Goal: Task Accomplishment & Management: Complete application form

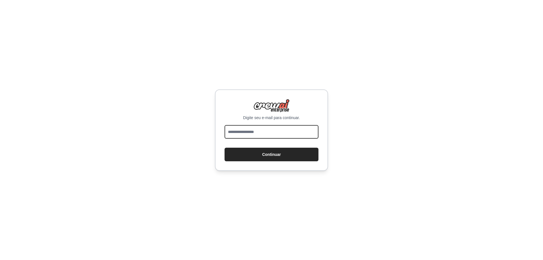
click at [270, 133] on input "email" at bounding box center [272, 132] width 94 height 14
type input "**********"
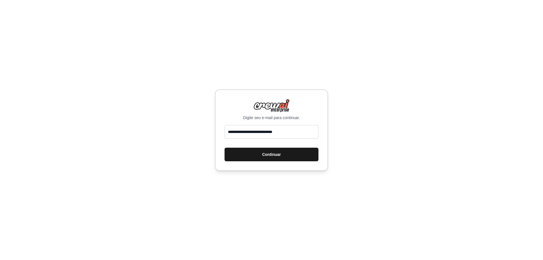
click at [275, 154] on font "Continuar" at bounding box center [271, 154] width 19 height 5
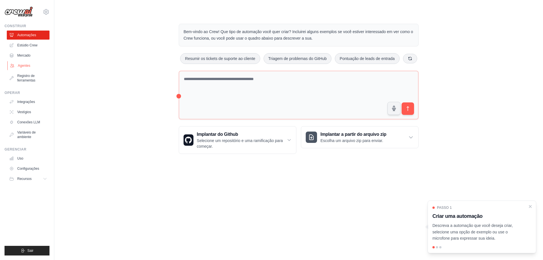
click at [28, 66] on font "Agentes" at bounding box center [24, 66] width 12 height 4
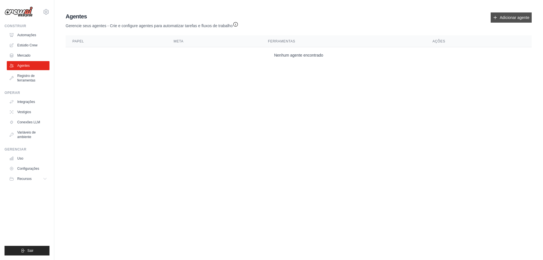
click at [509, 20] on font "Adicionar agente" at bounding box center [515, 17] width 30 height 5
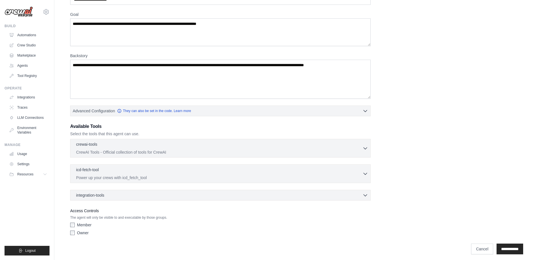
scroll to position [44, 0]
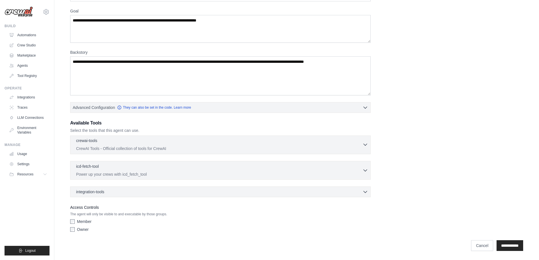
click at [186, 150] on p "CrewAI Tools - Official collection of tools for CrewAI" at bounding box center [219, 149] width 286 height 6
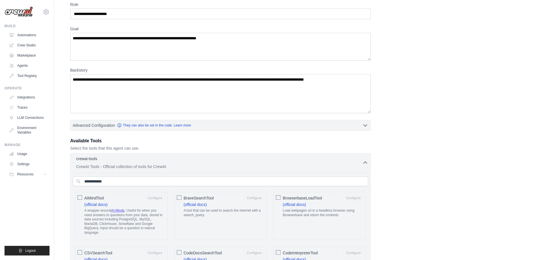
scroll to position [0, 0]
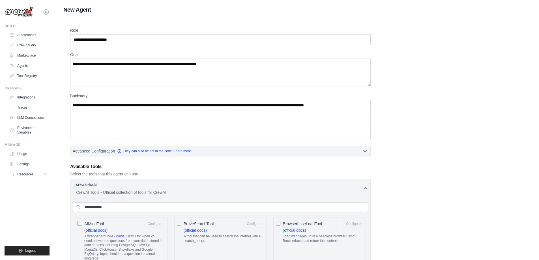
drag, startPoint x: 240, startPoint y: 64, endPoint x: 135, endPoint y: 67, distance: 105.5
click at [135, 67] on textarea "Goal" at bounding box center [220, 73] width 300 height 28
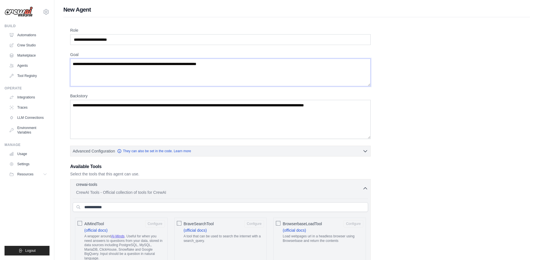
click at [133, 66] on textarea "Goal" at bounding box center [220, 73] width 300 height 28
click at [133, 63] on textarea "Goal" at bounding box center [220, 73] width 300 height 28
